Goal: Complete application form

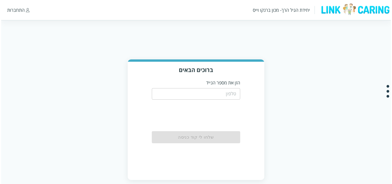
scroll to position [7, 0]
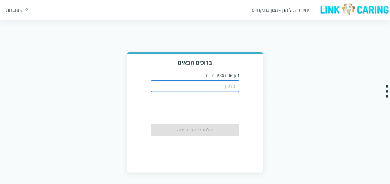
click at [219, 90] on input "tel" at bounding box center [195, 86] width 88 height 11
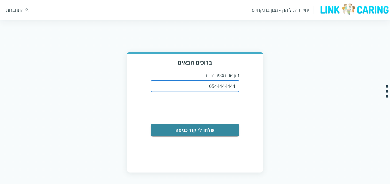
drag, startPoint x: 221, startPoint y: 86, endPoint x: 243, endPoint y: 87, distance: 22.1
click at [243, 87] on div "ברוכים הבאים הזן את מספר הנייד 0544444444 ​ שלחו לי קוד כניסה" at bounding box center [195, 113] width 136 height 118
type input "0544499999"
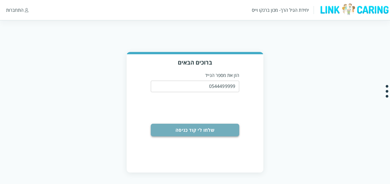
click at [190, 130] on button "שלחו לי קוד כניסה" at bounding box center [195, 130] width 88 height 13
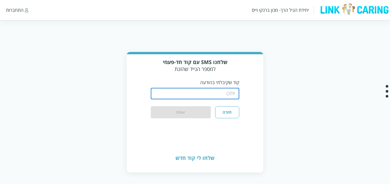
click at [204, 93] on input "string" at bounding box center [195, 93] width 88 height 11
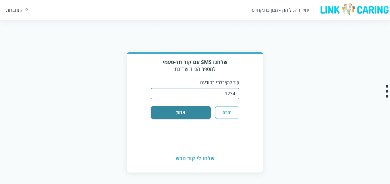
type input "1234"
click at [151, 106] on button "אמת" at bounding box center [181, 112] width 60 height 13
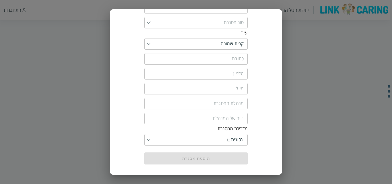
scroll to position [0, 0]
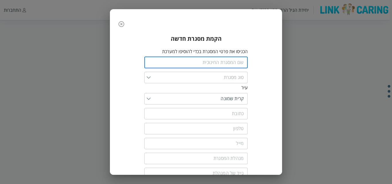
click at [247, 65] on input "text" at bounding box center [195, 62] width 103 height 11
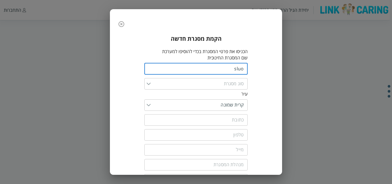
type input "sluo"
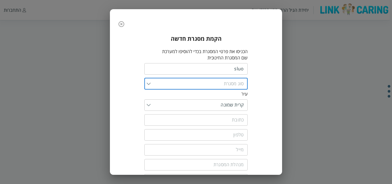
click at [231, 85] on input "list" at bounding box center [197, 83] width 93 height 11
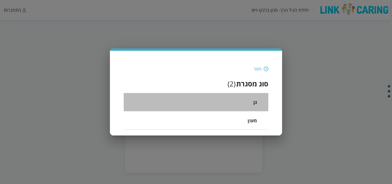
click at [232, 100] on li "גן" at bounding box center [196, 102] width 145 height 18
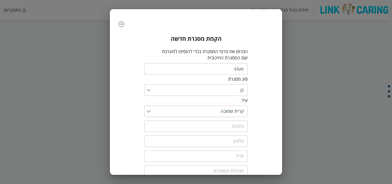
scroll to position [19, 0]
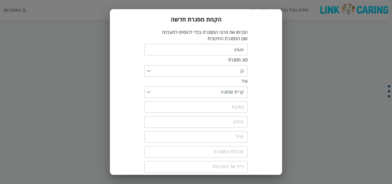
click at [237, 109] on input "text" at bounding box center [195, 106] width 103 height 11
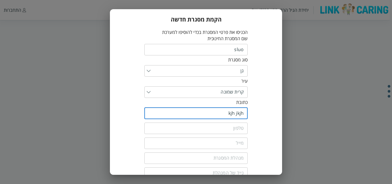
type input "kjh jkjh"
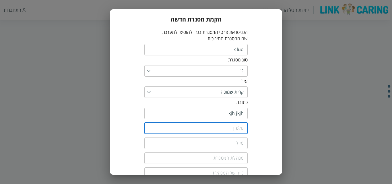
click at [227, 133] on input "tel" at bounding box center [195, 128] width 103 height 11
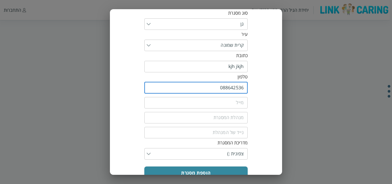
scroll to position [66, 0]
type input "088642536"
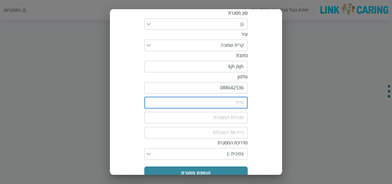
click at [243, 106] on input "email" at bounding box center [195, 102] width 103 height 11
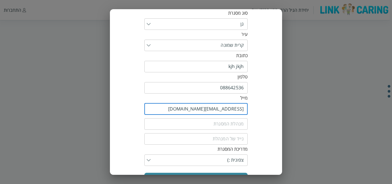
scroll to position [87, 0]
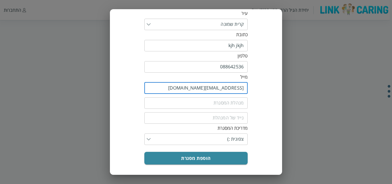
type input "[EMAIL_ADDRESS][DOMAIN_NAME]"
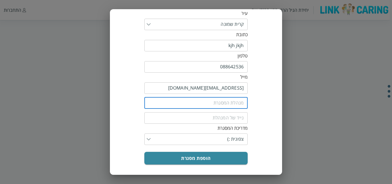
click at [233, 104] on input "fullName" at bounding box center [195, 102] width 103 height 11
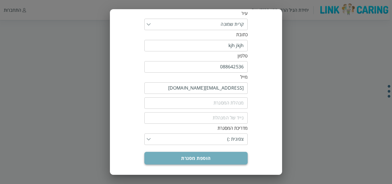
click at [191, 158] on button "הוספת מסגרת" at bounding box center [195, 158] width 103 height 13
